Goal: Find specific page/section: Find specific page/section

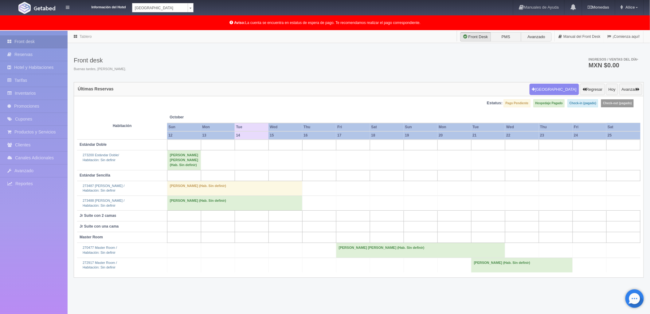
click at [157, 31] on body "Información del Hotel Hotel Plaza Campeche Hotel Plaza Campeche Hotel Plaza Col…" at bounding box center [325, 188] width 650 height 315
select select "375"
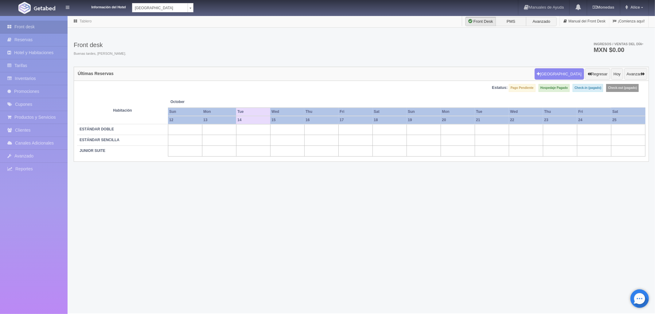
click at [194, 10] on div "Información del Hotel [GEOGRAPHIC_DATA] Campeche [GEOGRAPHIC_DATA] Colonial Man…" at bounding box center [327, 7] width 655 height 15
click at [192, 15] on body "Información del Hotel [GEOGRAPHIC_DATA] Campeche [GEOGRAPHIC_DATA] Colonial Man…" at bounding box center [327, 164] width 655 height 298
select select "342"
